Goal: Contribute content: Add original content to the website for others to see

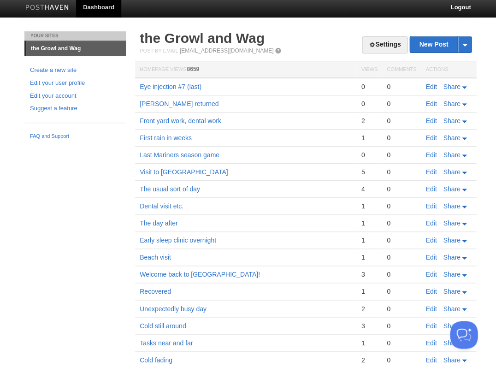
click at [428, 86] on link "Edit" at bounding box center [430, 86] width 11 height 7
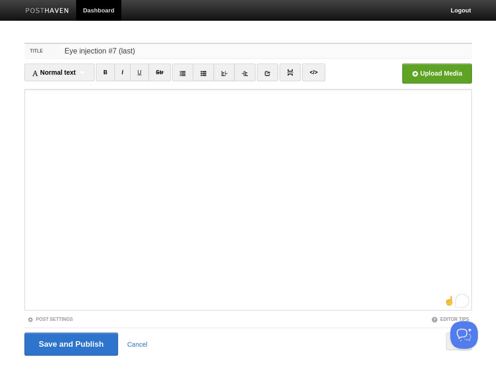
click at [131, 51] on input "Eye injection #7 (last)" at bounding box center [266, 51] width 409 height 15
type input "Eye injection #7 (last)?"
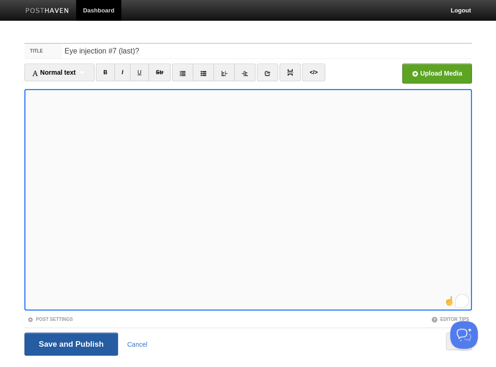
click at [70, 343] on input "Save and Publish" at bounding box center [71, 343] width 94 height 23
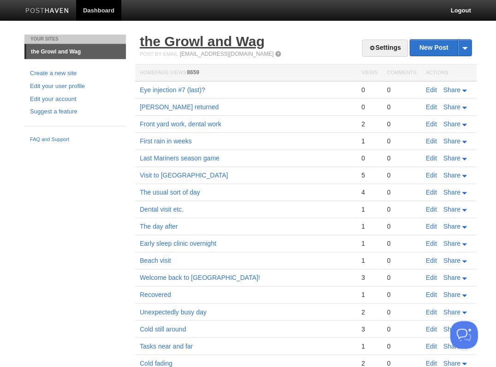
click at [207, 44] on link "the Growl and Wag" at bounding box center [202, 41] width 125 height 15
click at [429, 123] on link "Edit" at bounding box center [430, 123] width 11 height 7
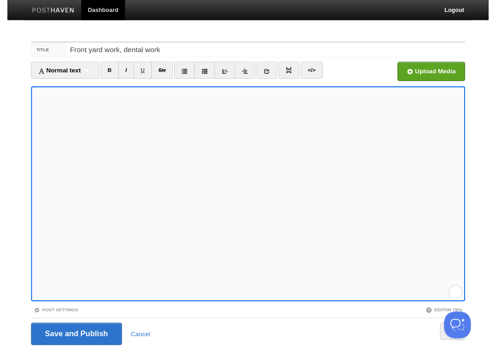
scroll to position [407, 0]
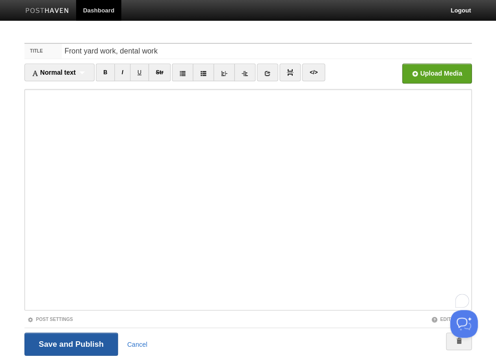
click at [76, 345] on input "Save and Publish" at bounding box center [71, 343] width 94 height 23
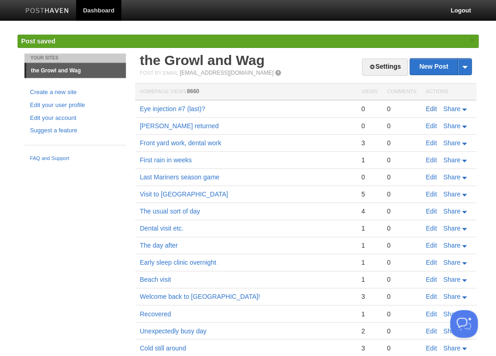
click at [430, 107] on link "Edit" at bounding box center [430, 108] width 11 height 7
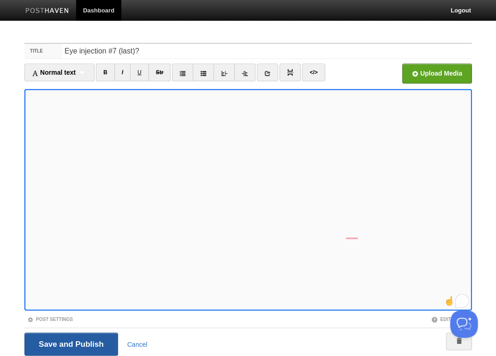
click at [70, 343] on input "Save and Publish" at bounding box center [71, 343] width 94 height 23
